Goal: Complete application form

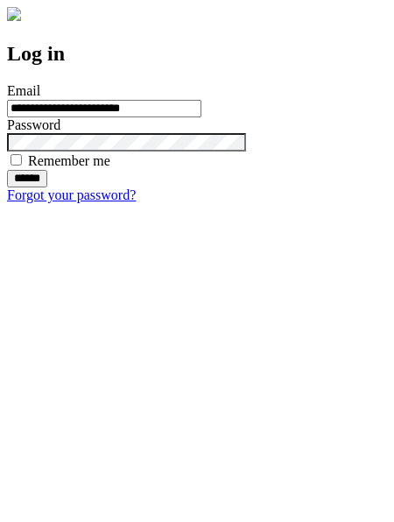
type input "**********"
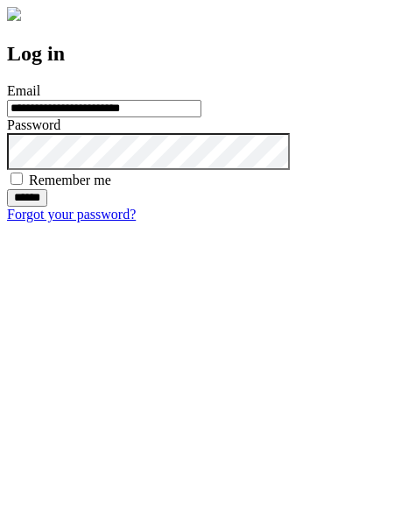
click at [47, 207] on input "******" at bounding box center [27, 198] width 40 height 18
type input "**********"
click at [47, 207] on input "******" at bounding box center [27, 198] width 40 height 18
